Goal: Information Seeking & Learning: Learn about a topic

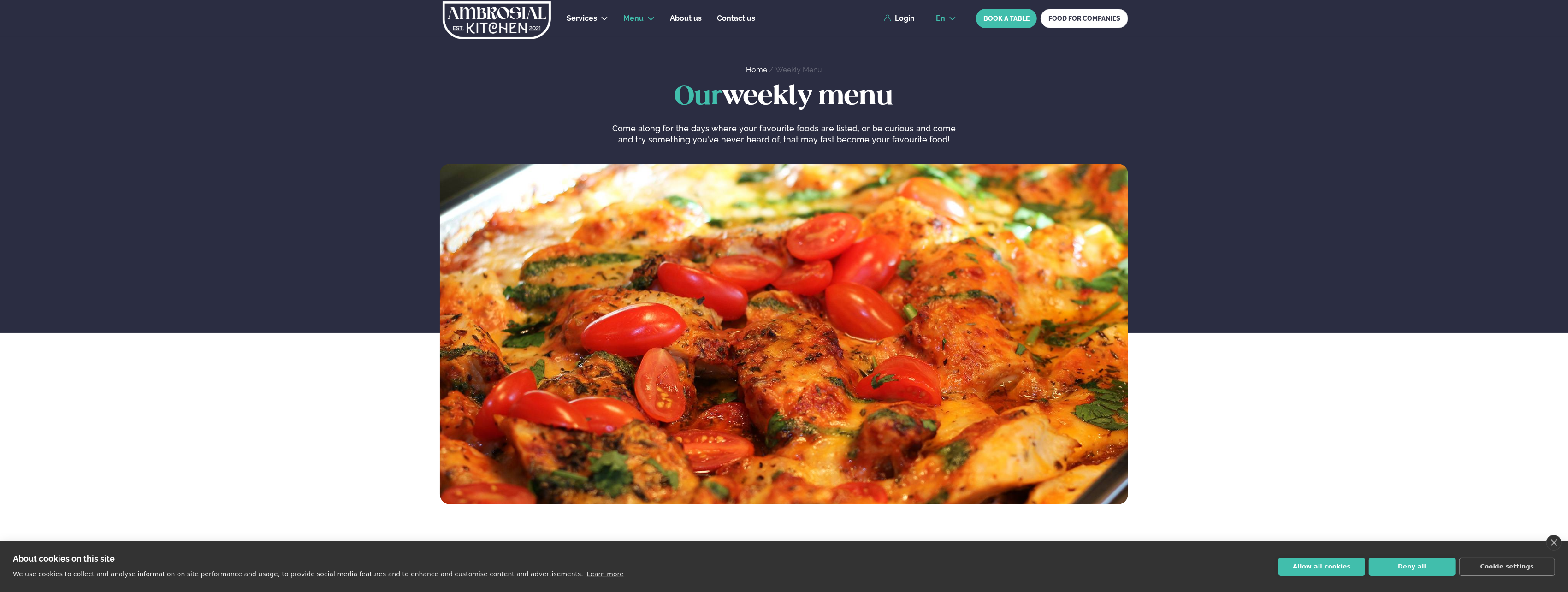
click at [435, 16] on icon at bounding box center [952, 18] width 7 height 7
click at [435, 54] on link "is" at bounding box center [946, 53] width 35 height 18
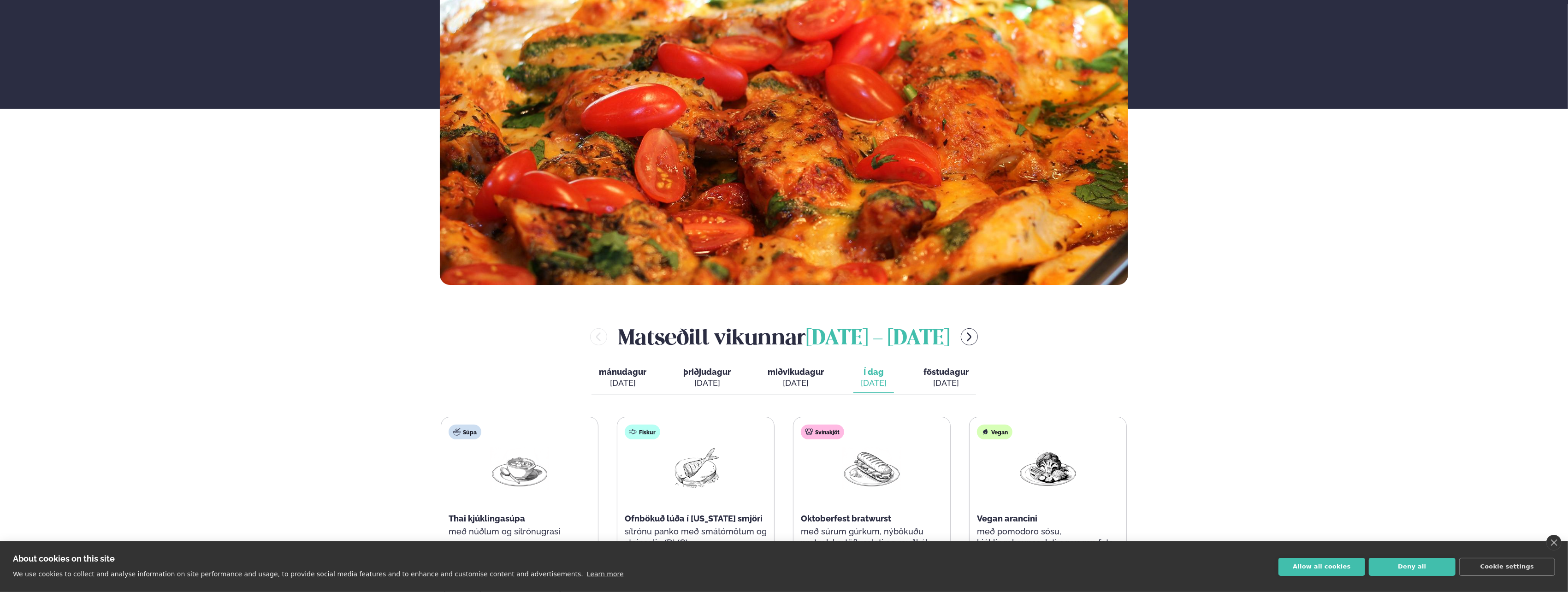
scroll to position [414, 0]
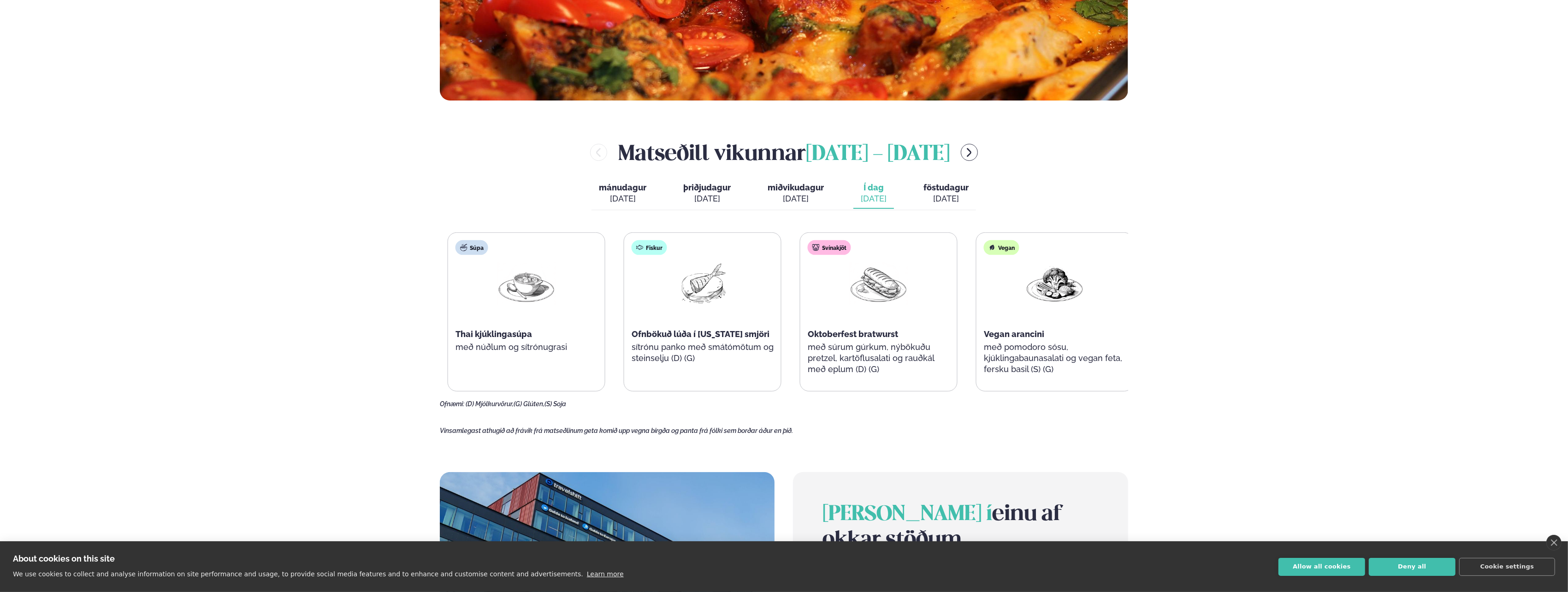
click at [435, 329] on span "Ofnbökuð lúða í [US_STATE] smjöri" at bounding box center [700, 334] width 138 height 10
click at [435, 194] on div "[DATE]" at bounding box center [795, 199] width 56 height 11
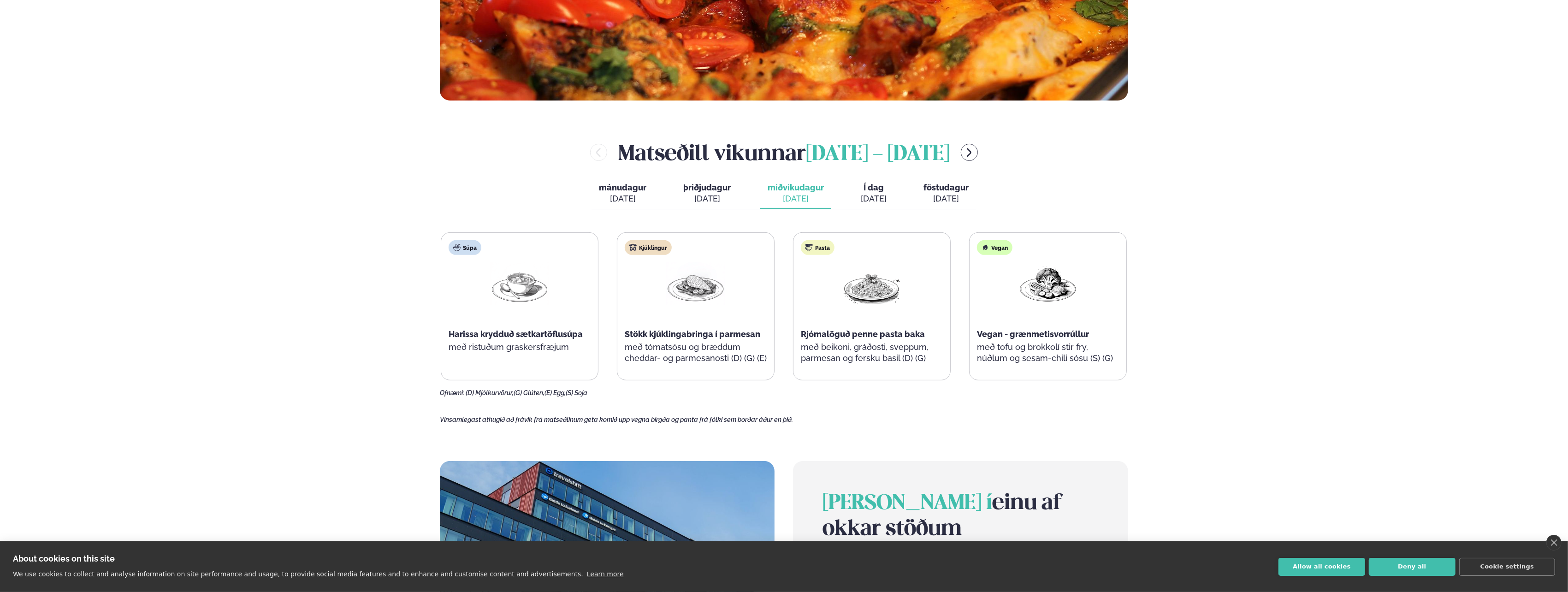
click at [435, 194] on div "[DATE]" at bounding box center [873, 199] width 26 height 11
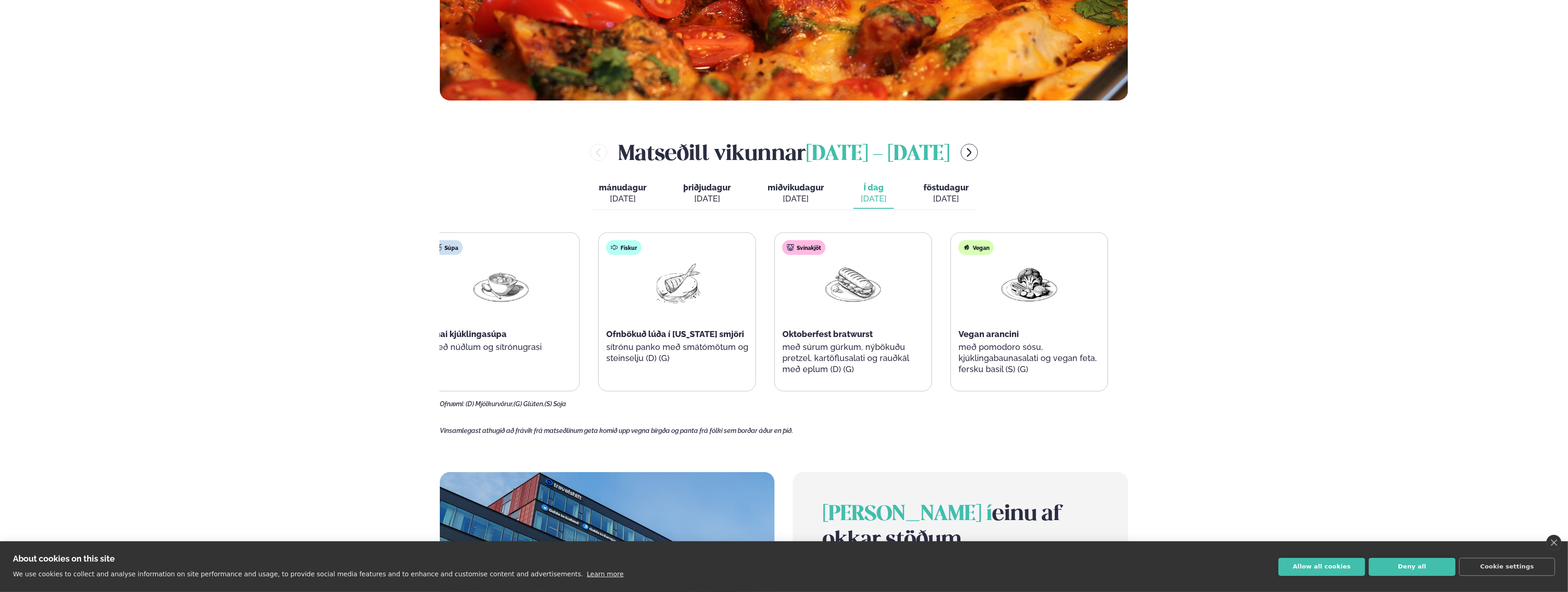
click at [435, 335] on div "Oktoberfest bratwurst" at bounding box center [853, 334] width 142 height 11
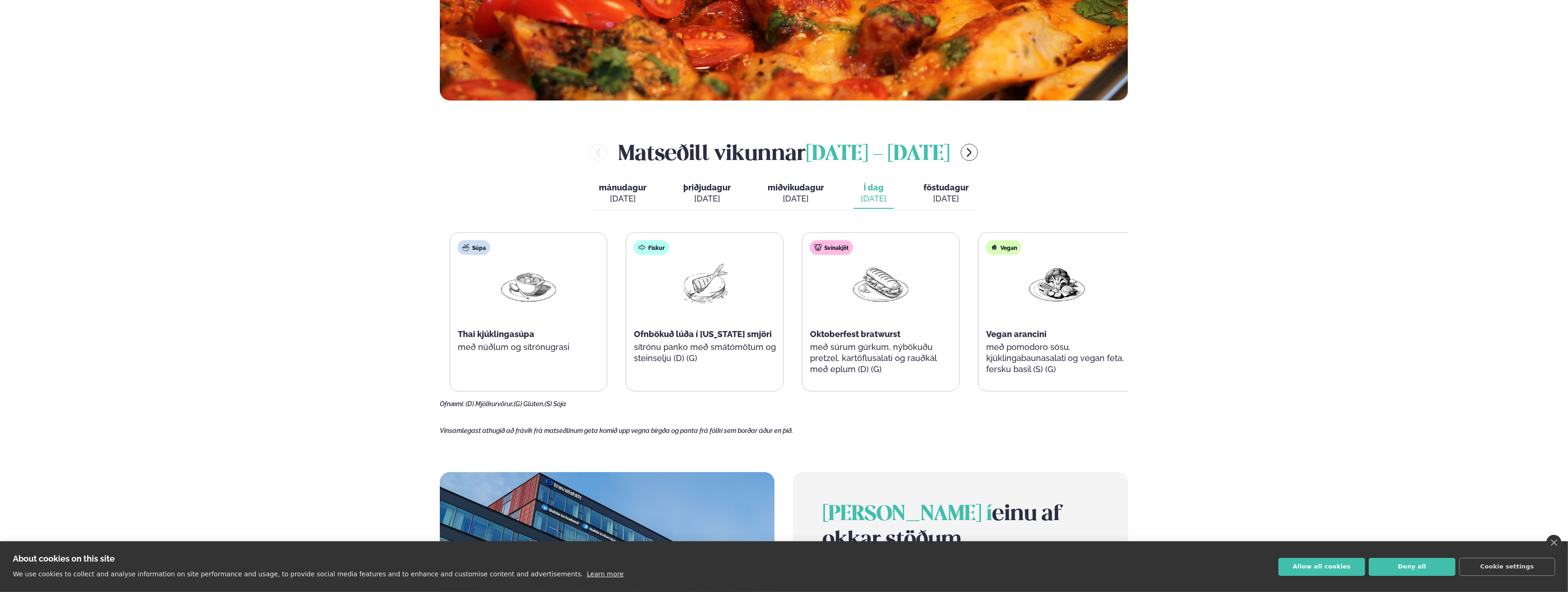
click at [435, 349] on p "með súrum gúrkum, nýbökuðu pretzel, kartöflusalati og rauðkál með eplum (D) (G)" at bounding box center [881, 358] width 142 height 33
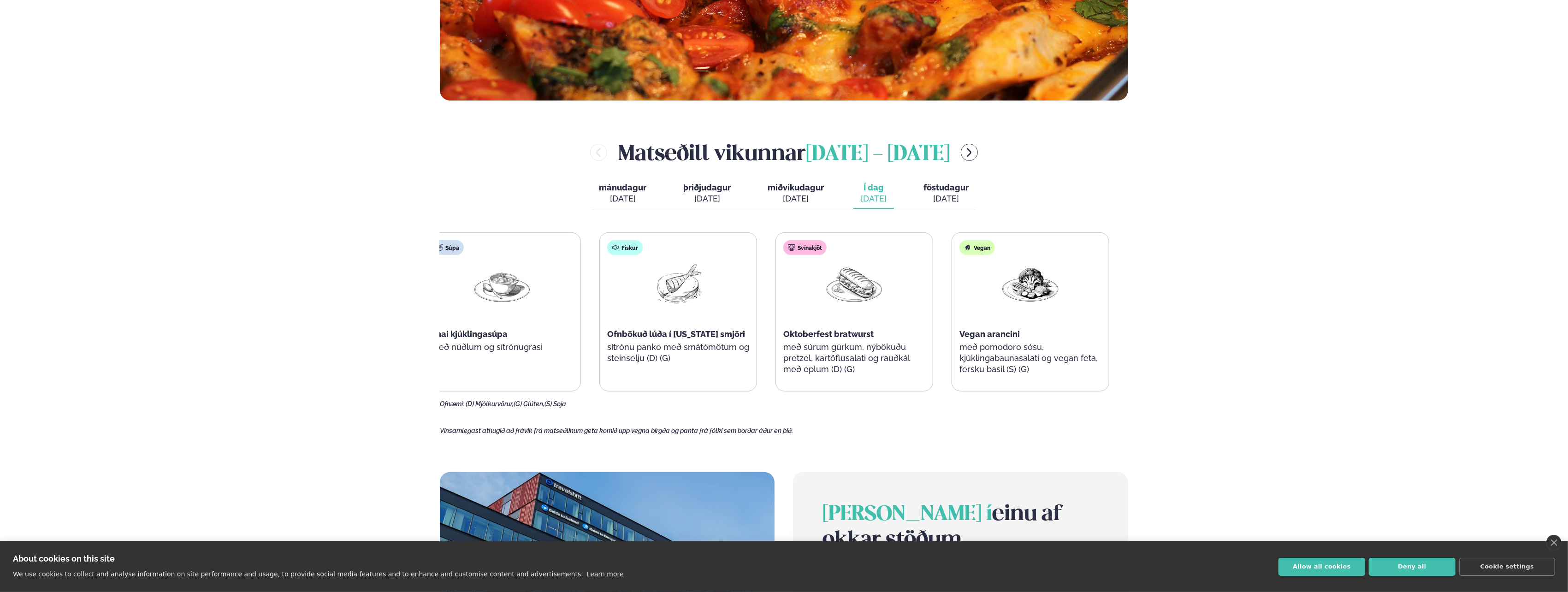
click at [435, 367] on p "með súrum gúrkum, nýbökuðu pretzel, kartöflusalati og rauðkál með eplum (D) (G)" at bounding box center [854, 358] width 142 height 33
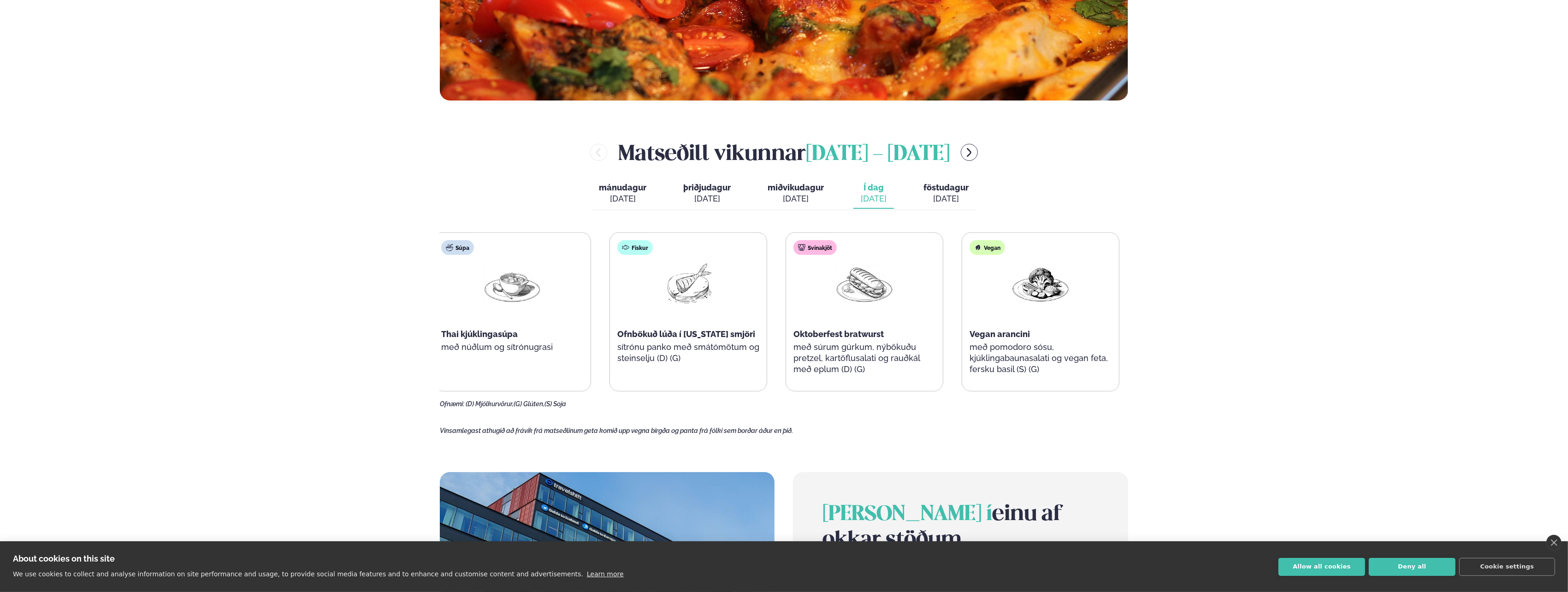
click at [435, 343] on p "með núðlum og sítrónugrasi" at bounding box center [512, 347] width 142 height 11
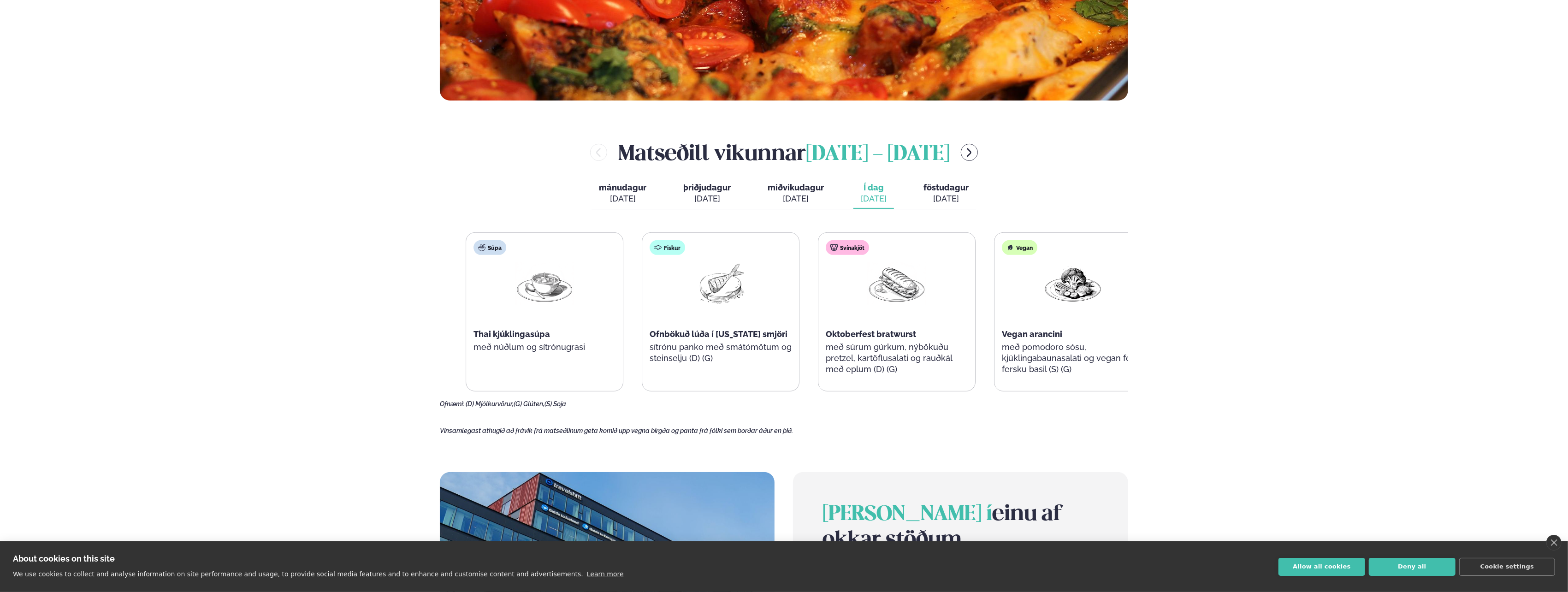
click at [435, 343] on div "Súpa Thai kjúklingasúpa með núðlum og sítrónugrasi" at bounding box center [545, 306] width 157 height 147
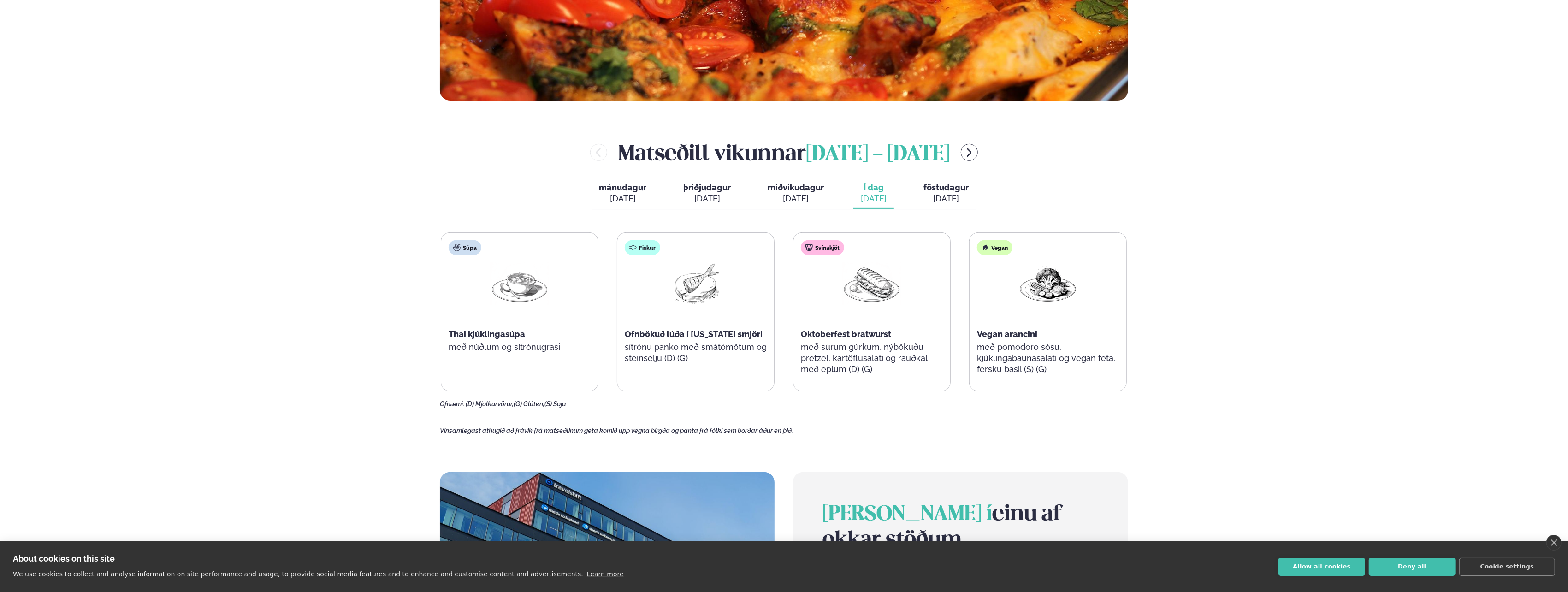
click at [435, 187] on span "föstudagur" at bounding box center [946, 187] width 45 height 10
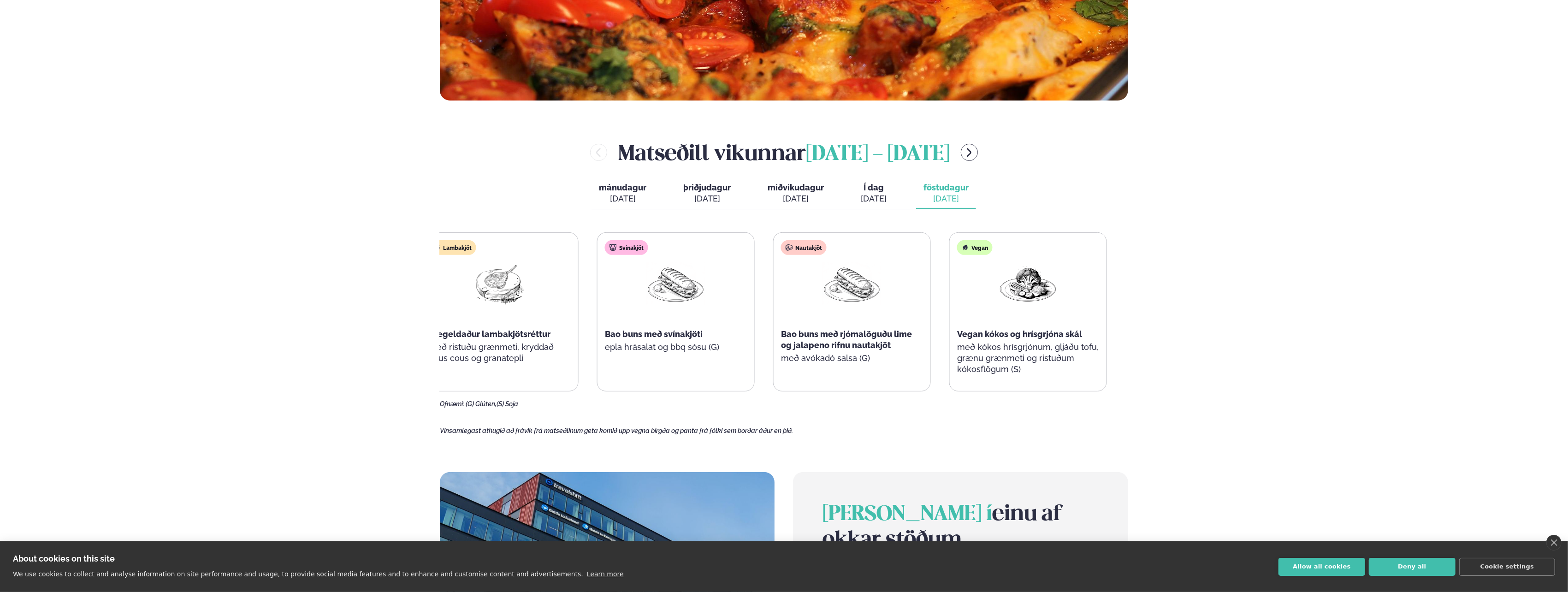
click at [435, 334] on span "Bao buns með rjómalöguðu lime og jalapeno rifnu nautakjöt" at bounding box center [846, 339] width 131 height 21
click at [435, 325] on div "Vegan Vegan kókos og hrísgrjóna skál með kókos hrísgrjónum, gljáðu tofu, grænu …" at bounding box center [1032, 311] width 157 height 158
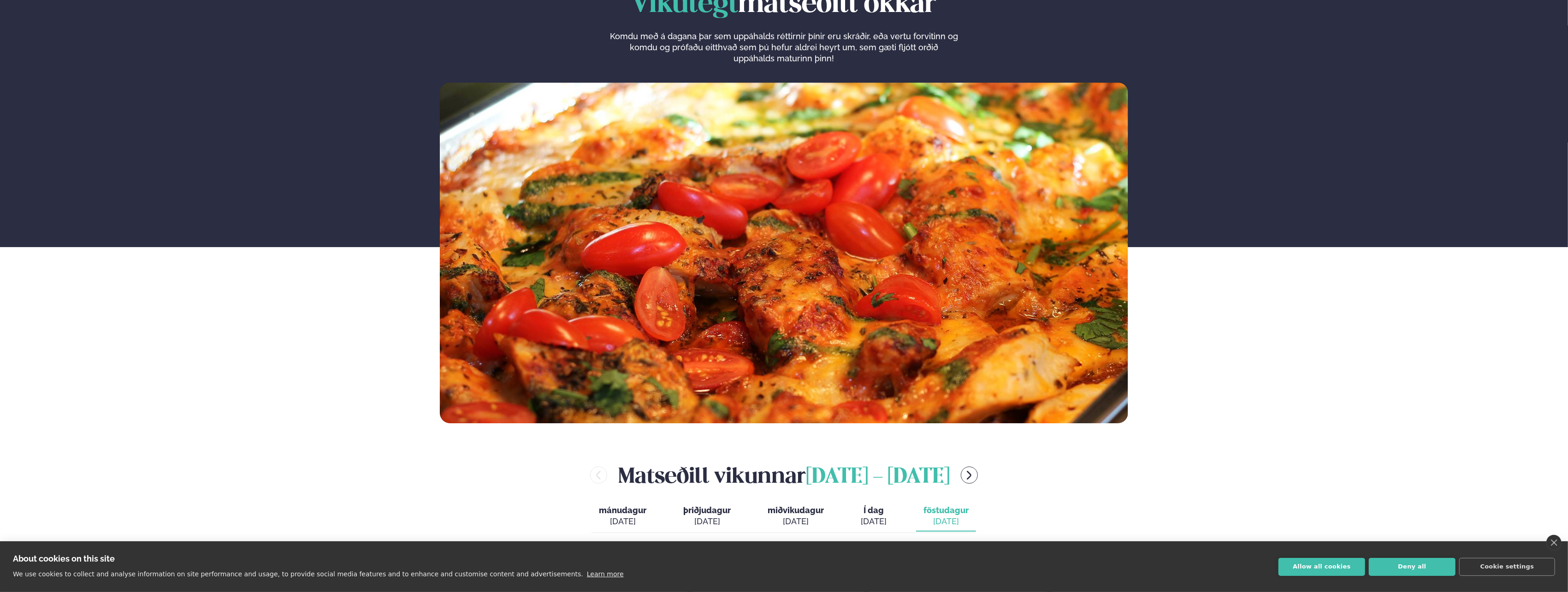
scroll to position [0, 0]
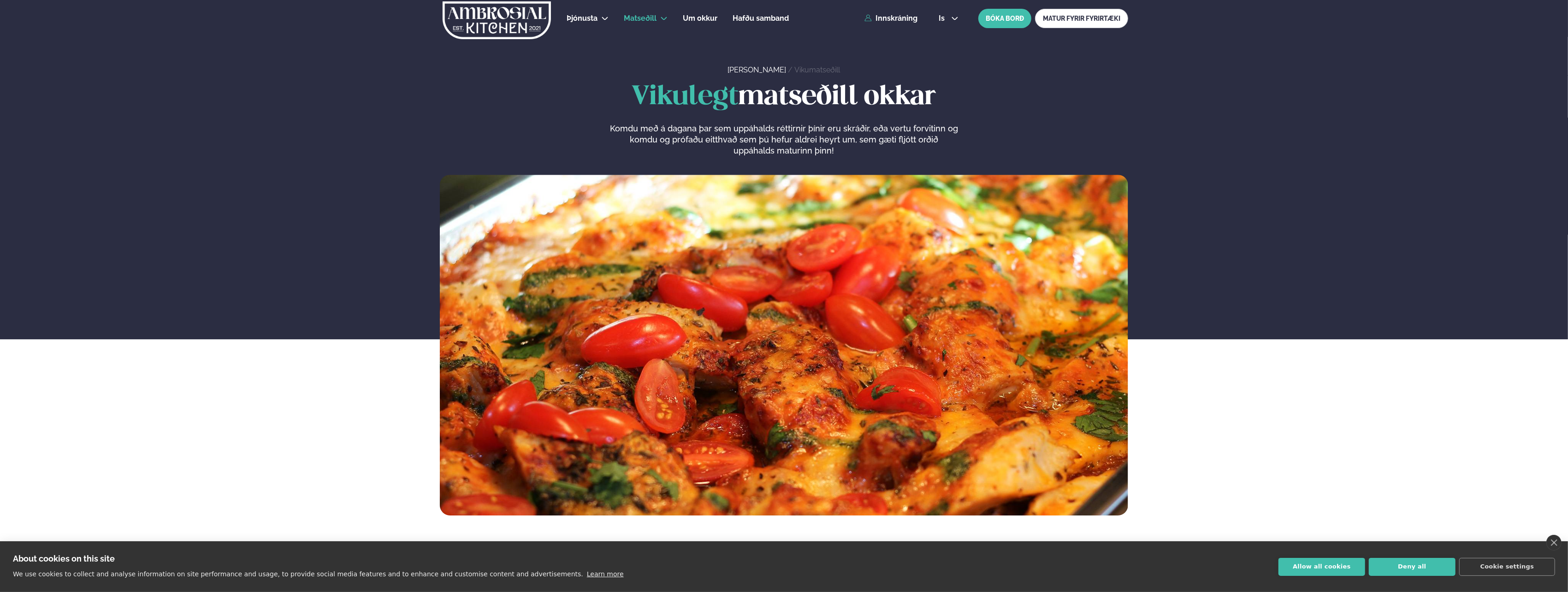
click at [435, 14] on div "is en is BÓKA BORÐ MATUR FYRIR FYRIRTÆKI" at bounding box center [1029, 18] width 197 height 19
click at [435, 20] on icon at bounding box center [955, 18] width 7 height 7
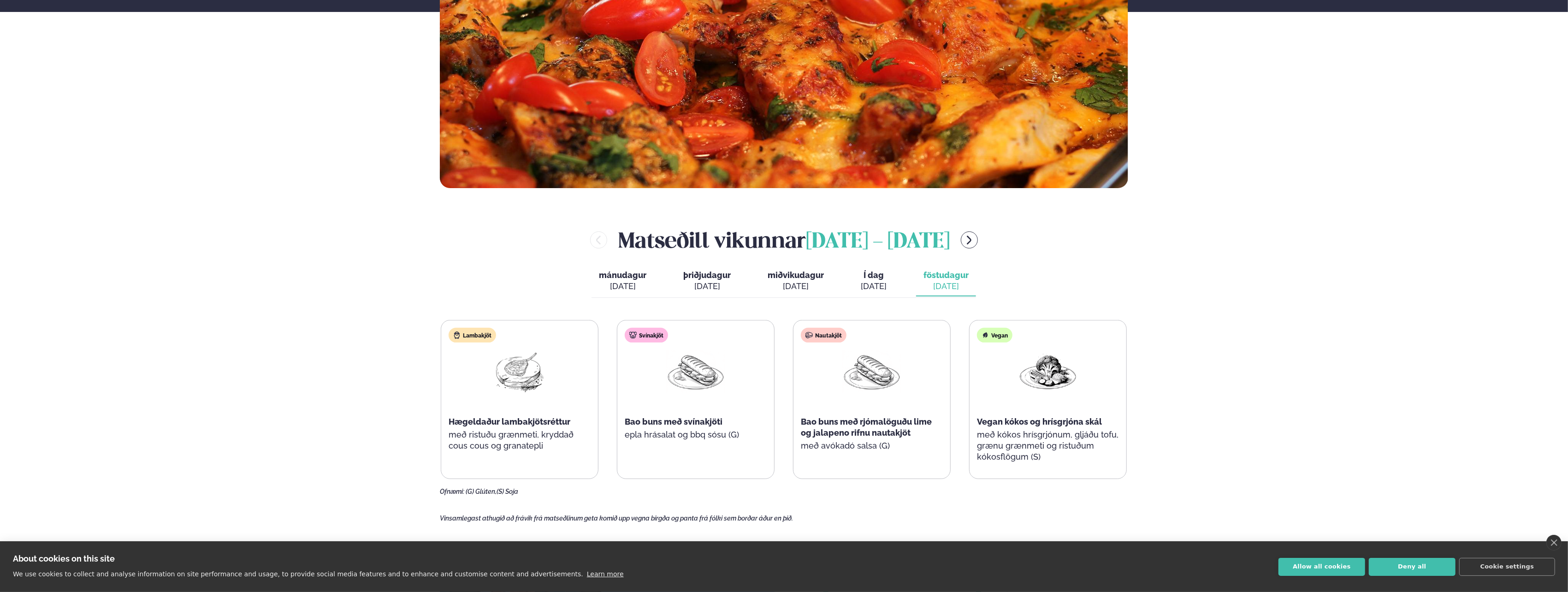
scroll to position [369, 0]
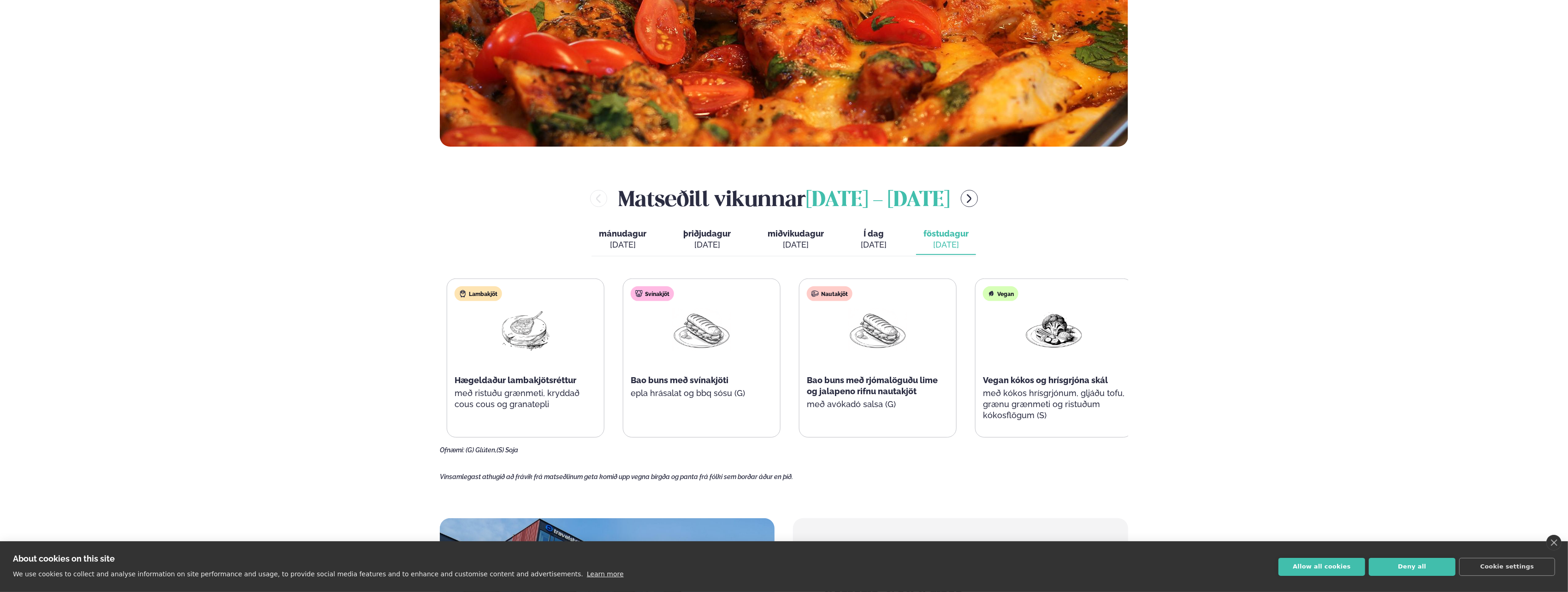
click at [435, 390] on span "Bao buns með rjómalöguðu lime og jalapeno rifnu nautakjöt" at bounding box center [871, 385] width 131 height 21
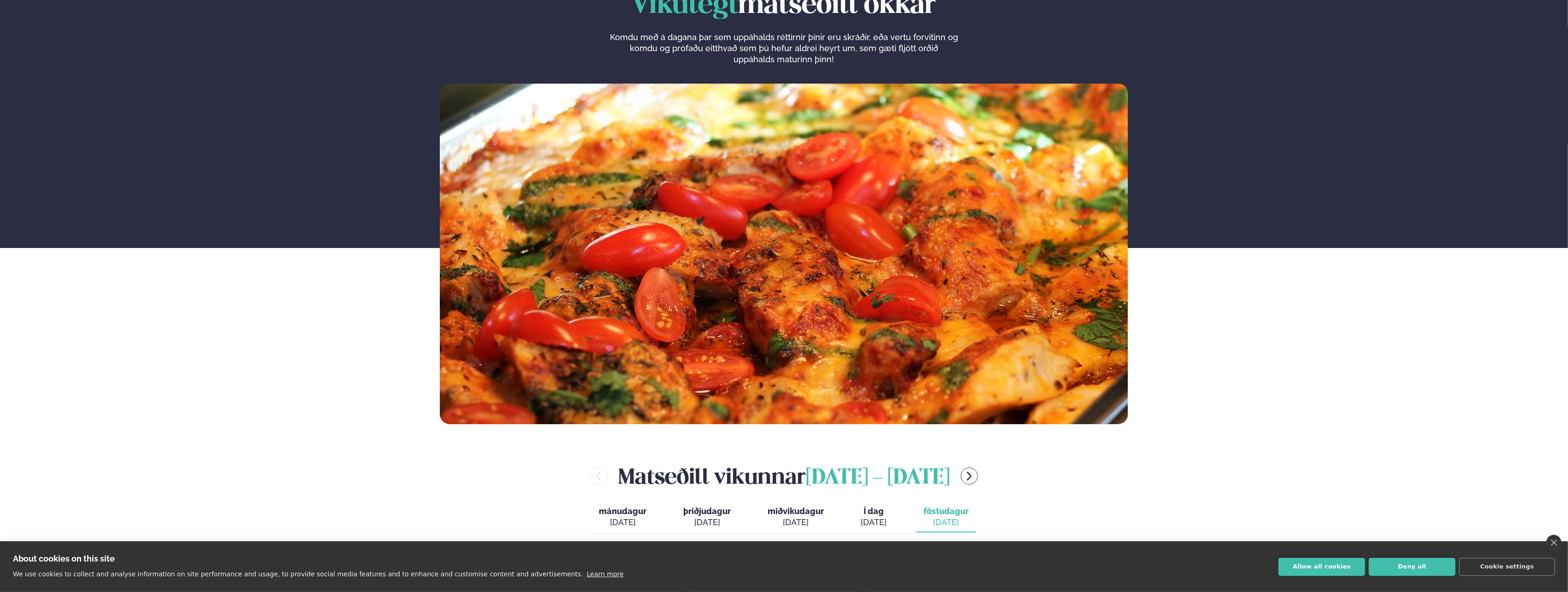
scroll to position [0, 0]
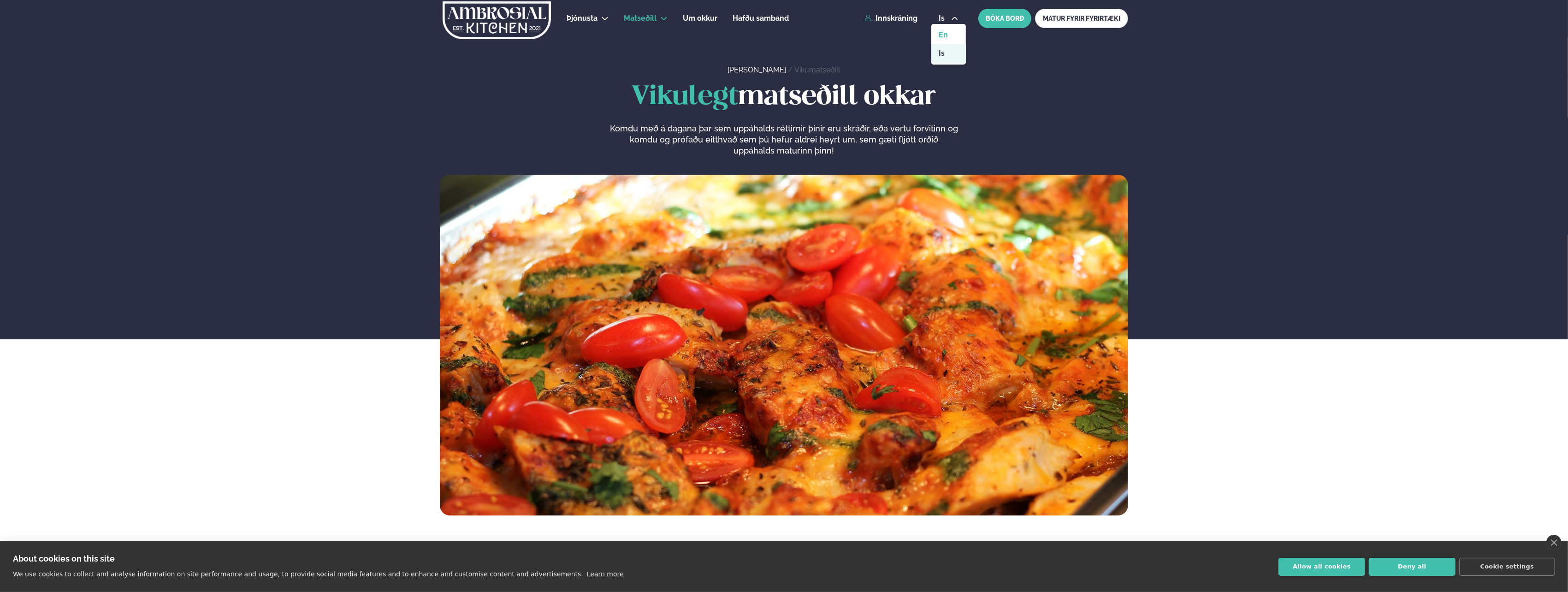
click at [435, 37] on link "en" at bounding box center [948, 35] width 35 height 18
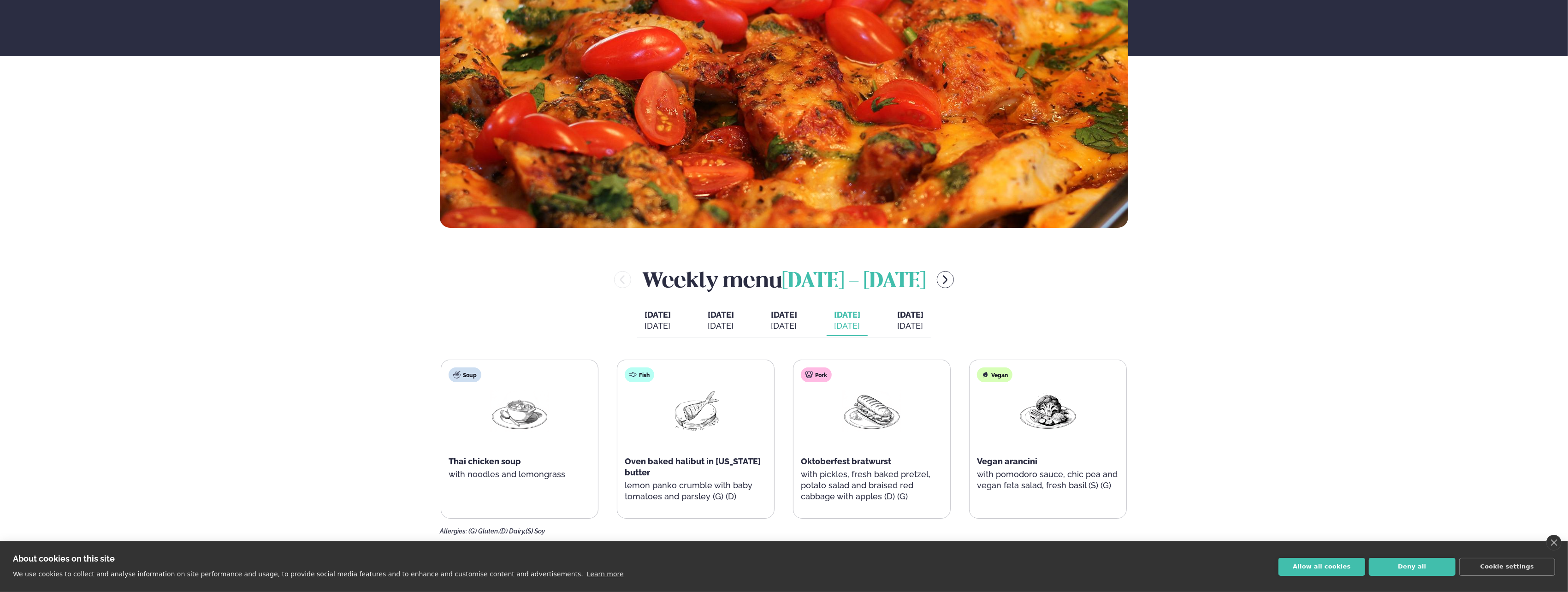
scroll to position [369, 0]
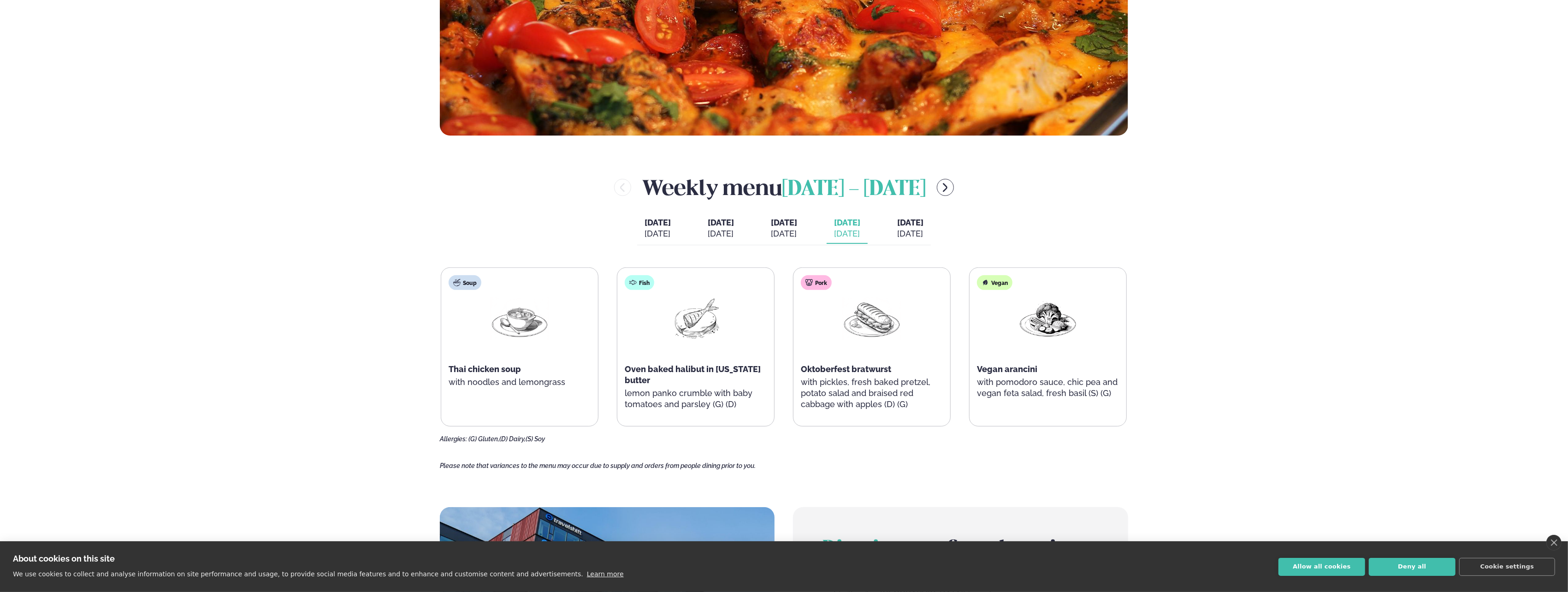
click at [435, 221] on span "[DATE]" at bounding box center [910, 222] width 27 height 10
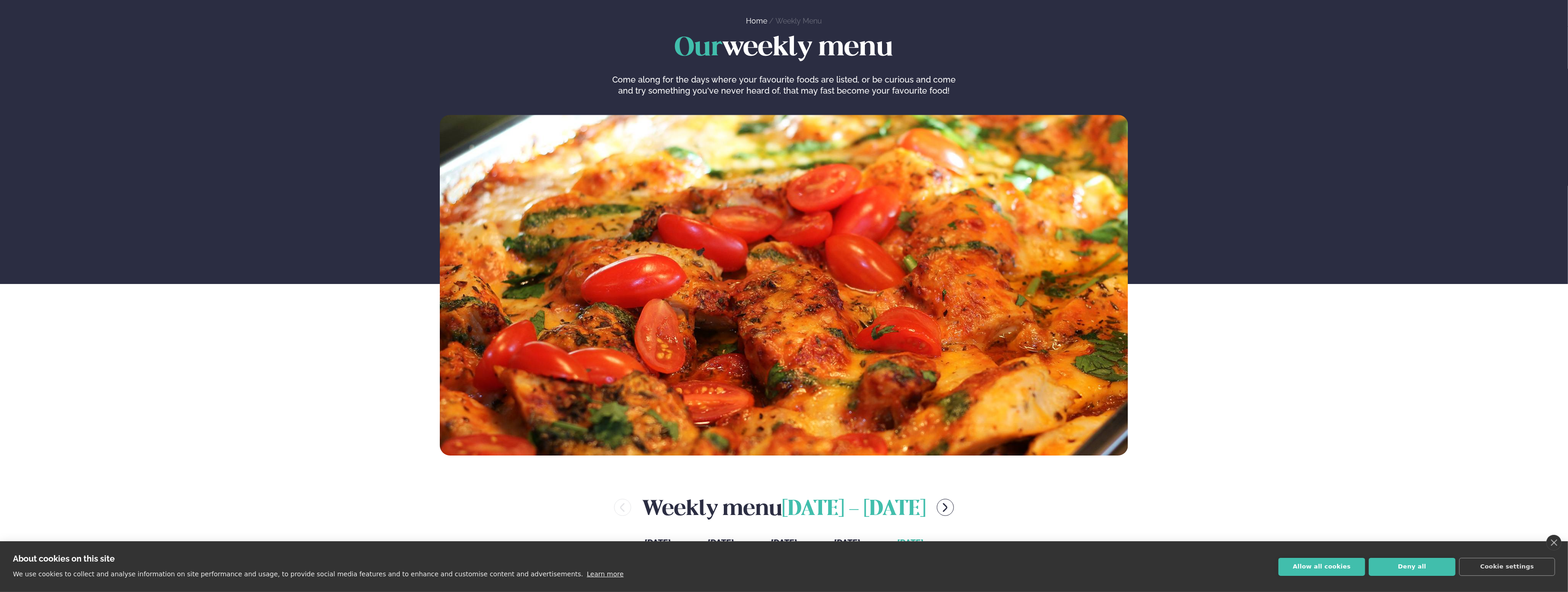
scroll to position [0, 0]
